Goal: Find specific page/section: Find specific page/section

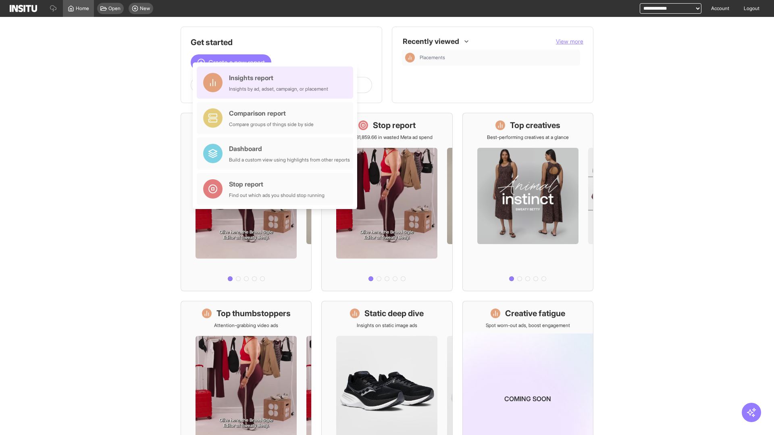
click at [277, 83] on div "Insights report Insights by ad, adset, campaign, or placement" at bounding box center [278, 82] width 99 height 19
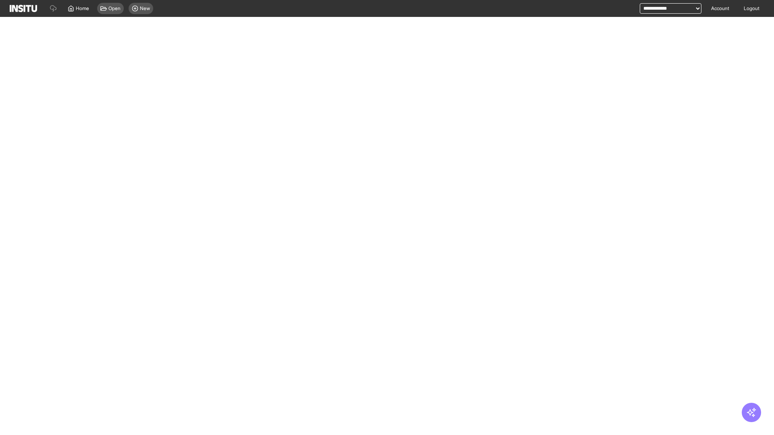
select select "**"
